Goal: Find specific page/section: Find specific page/section

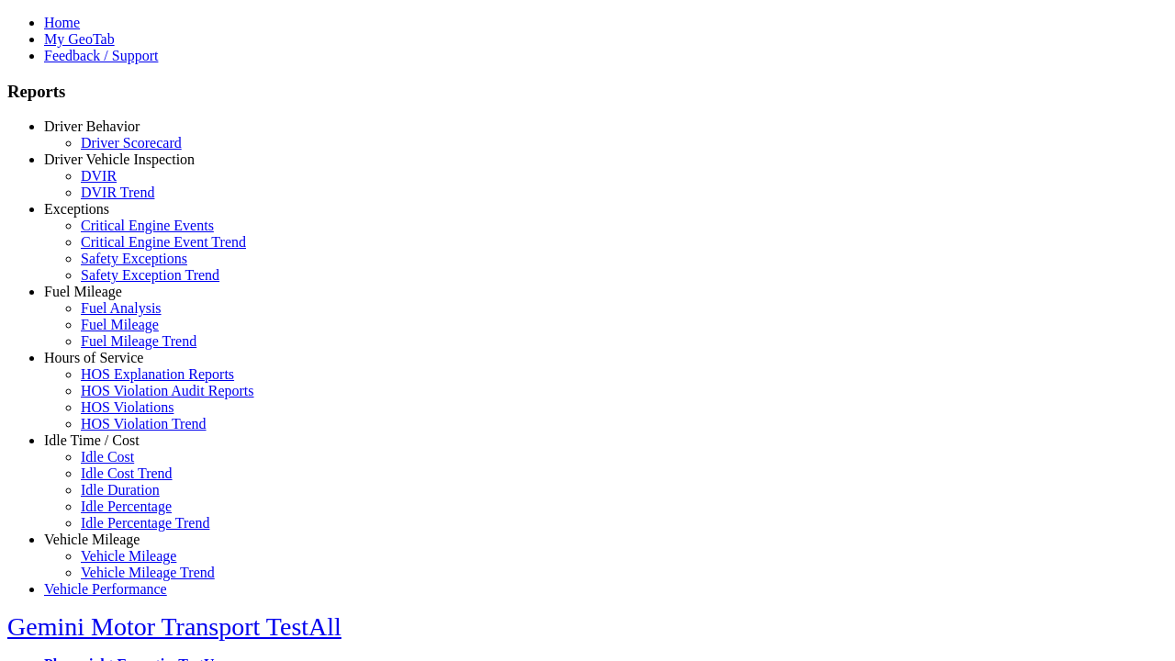
click at [106, 167] on link "Driver Vehicle Inspection" at bounding box center [119, 159] width 151 height 16
click at [117, 184] on link "DVIR" at bounding box center [99, 176] width 36 height 16
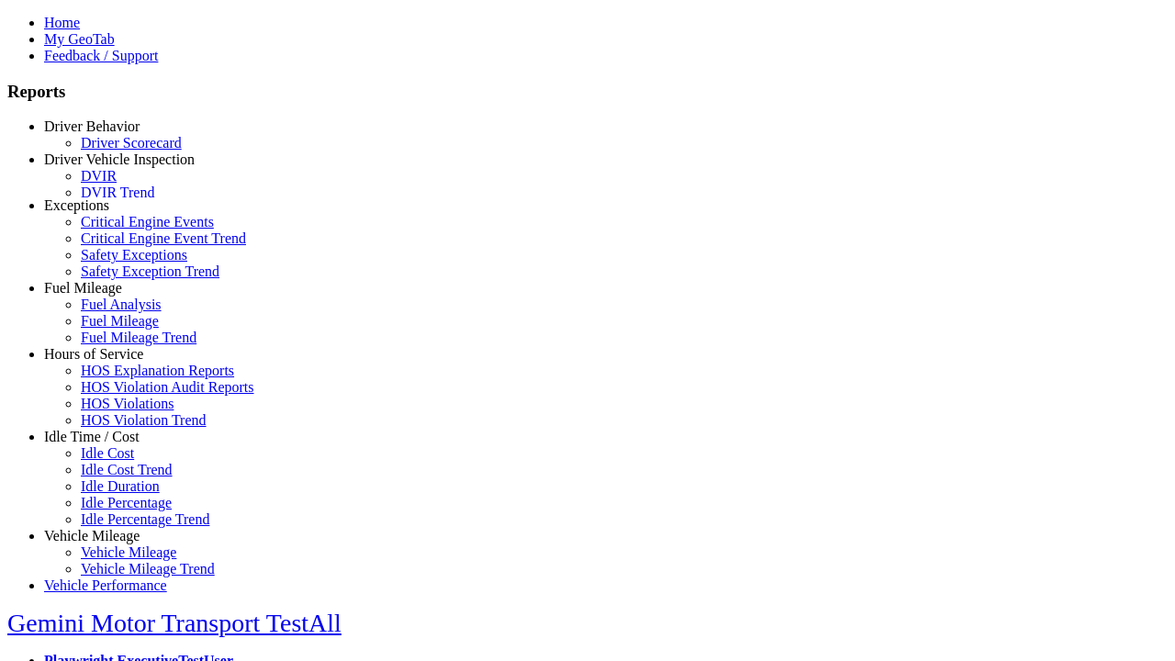
scroll to position [6, 0]
